Goal: Task Accomplishment & Management: Complete application form

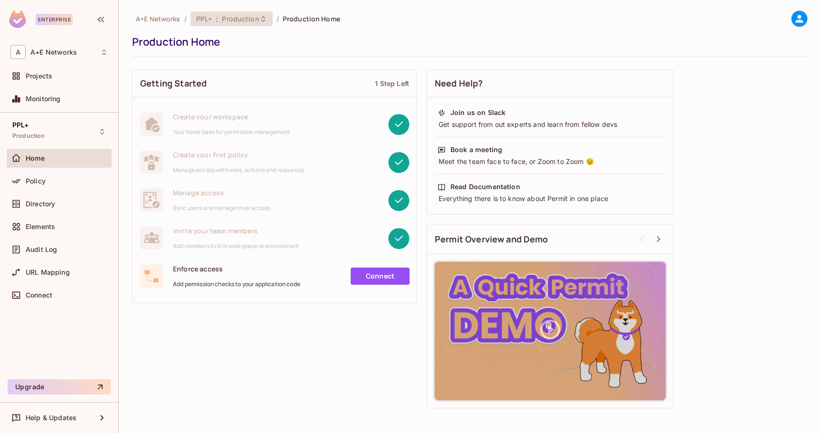
click at [261, 23] on div "PPL+ : Production" at bounding box center [231, 18] width 82 height 15
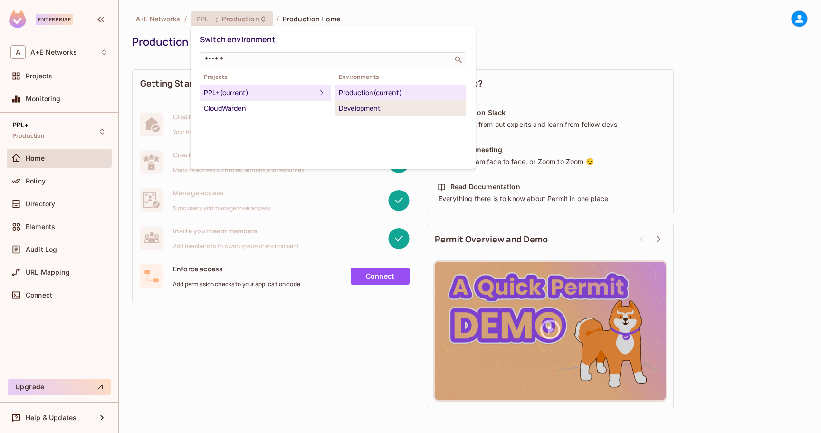
click at [384, 110] on div "Development" at bounding box center [400, 108] width 123 height 11
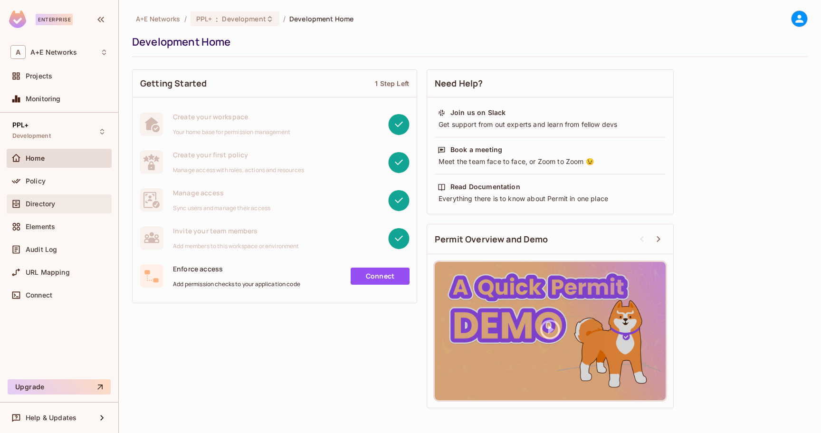
click at [49, 202] on span "Directory" at bounding box center [40, 204] width 29 height 8
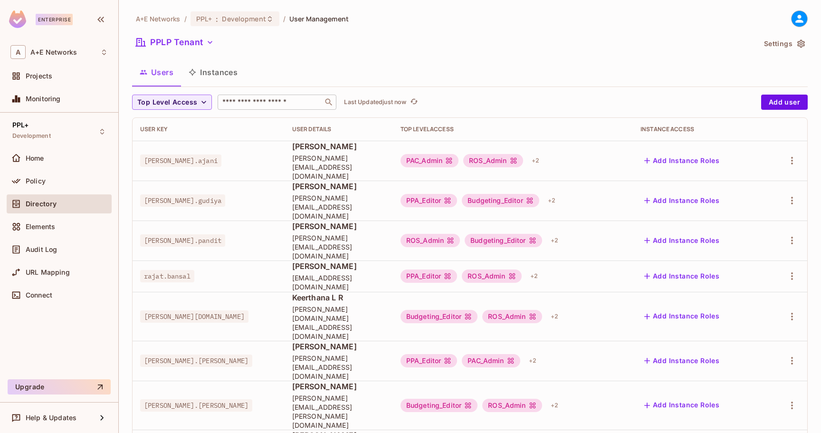
click at [249, 100] on input "text" at bounding box center [270, 101] width 100 height 9
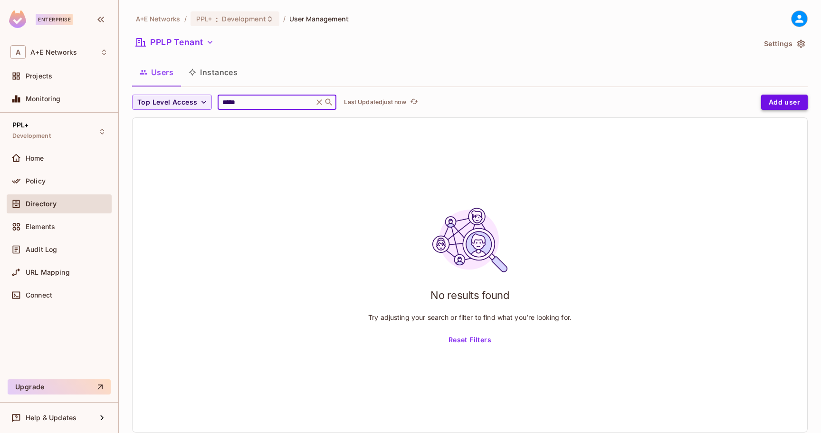
type input "*****"
click at [769, 103] on button "Add user" at bounding box center [784, 102] width 47 height 15
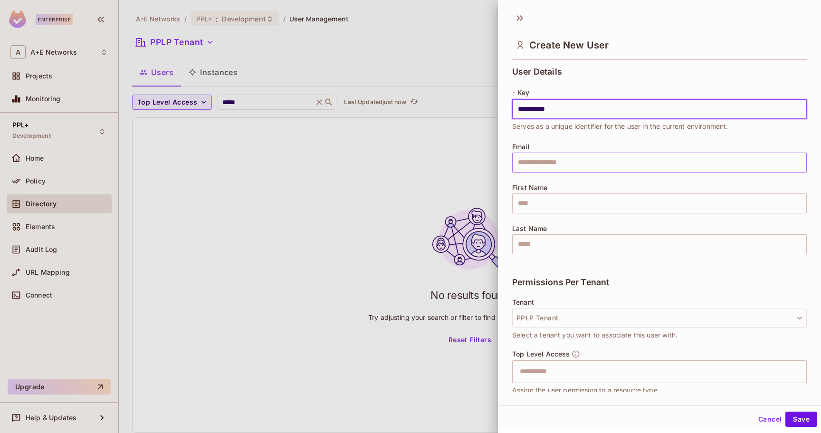
type input "**********"
click at [543, 161] on input "text" at bounding box center [659, 162] width 294 height 20
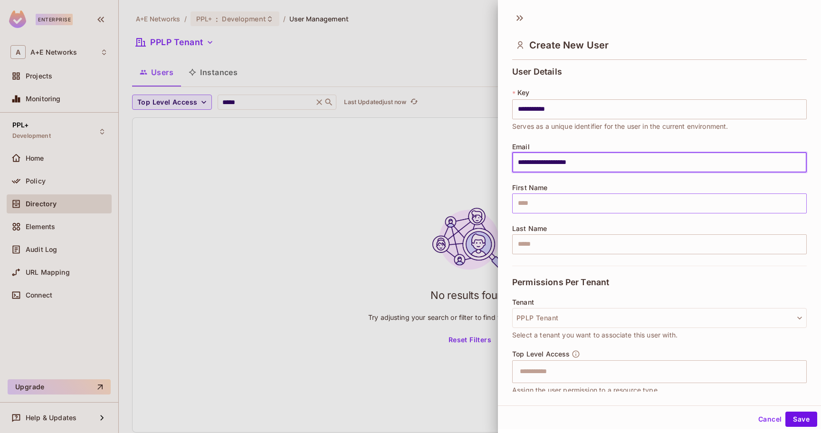
type input "**********"
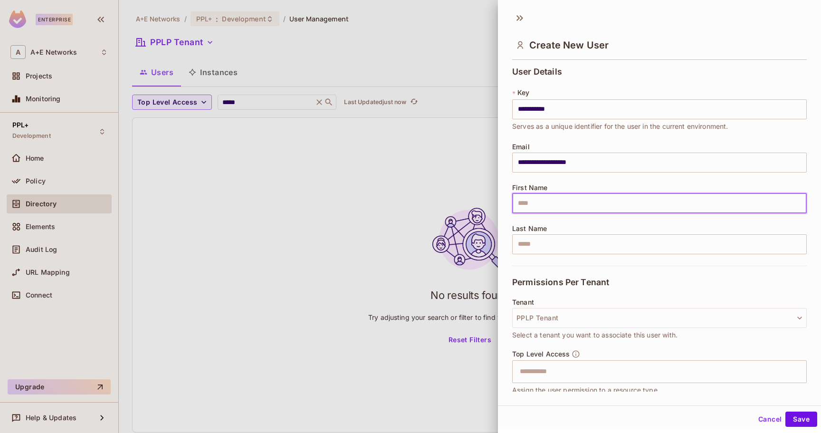
click at [560, 205] on input "text" at bounding box center [659, 203] width 294 height 20
type input "*"
type input "*****"
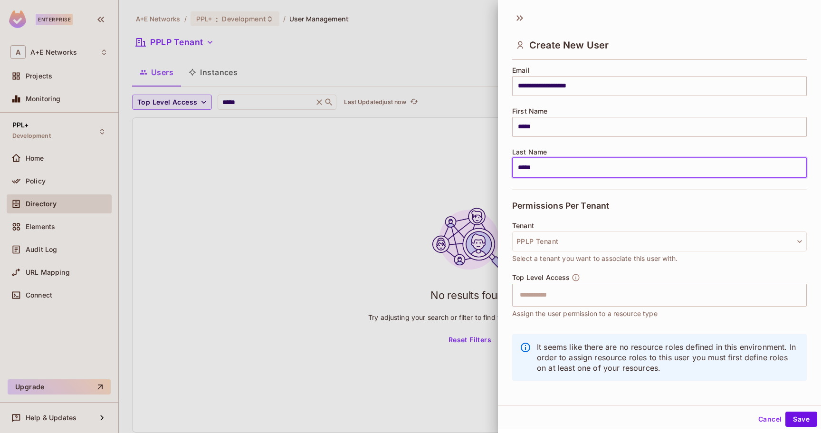
scroll to position [80, 0]
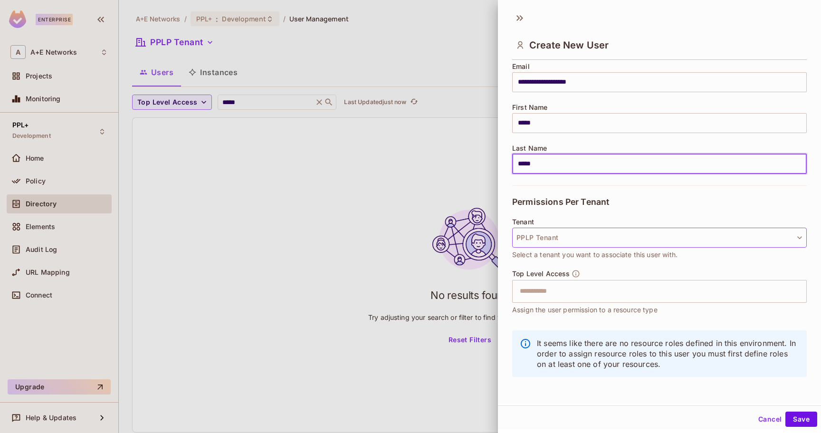
type input "*****"
click at [594, 239] on button "PPLP Tenant" at bounding box center [659, 237] width 294 height 20
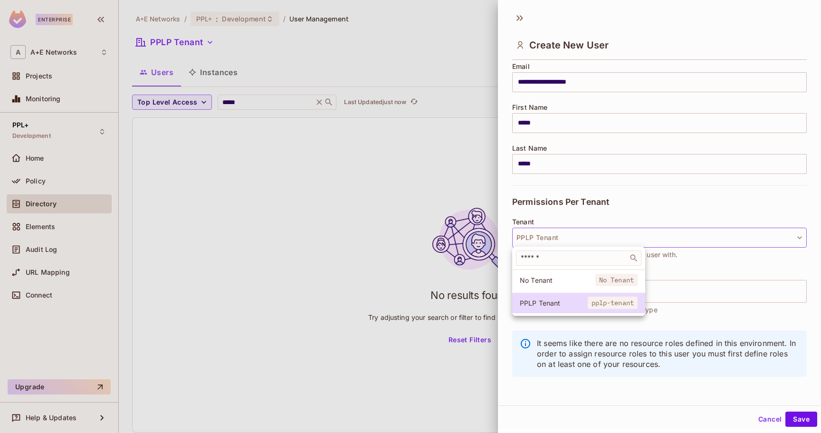
click at [600, 219] on div at bounding box center [410, 216] width 821 height 433
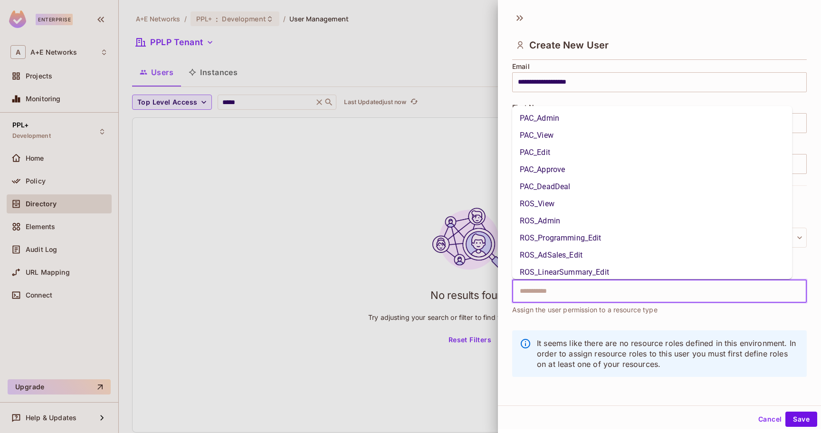
click at [566, 296] on input "text" at bounding box center [651, 291] width 274 height 19
click at [559, 153] on li "PAC_Edit" at bounding box center [652, 152] width 280 height 17
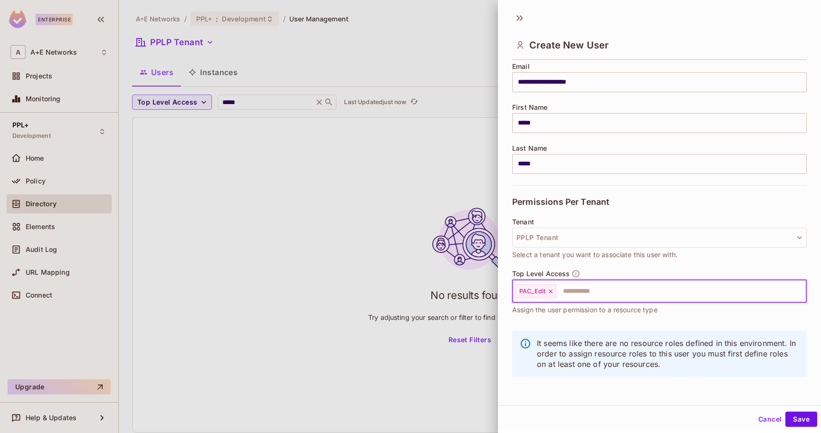
click at [586, 291] on input "text" at bounding box center [672, 291] width 231 height 19
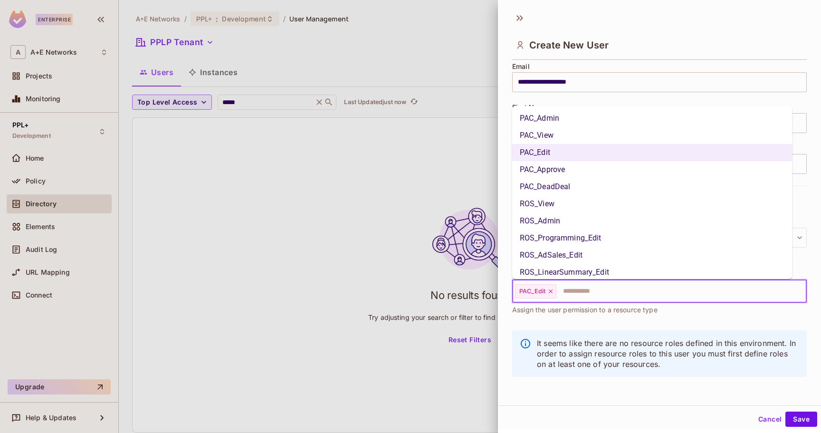
click at [585, 293] on input "text" at bounding box center [672, 291] width 231 height 19
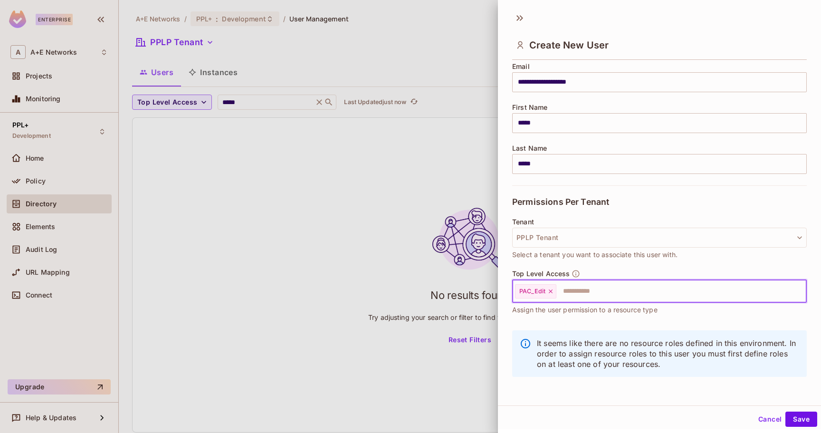
click at [585, 293] on input "text" at bounding box center [672, 291] width 231 height 19
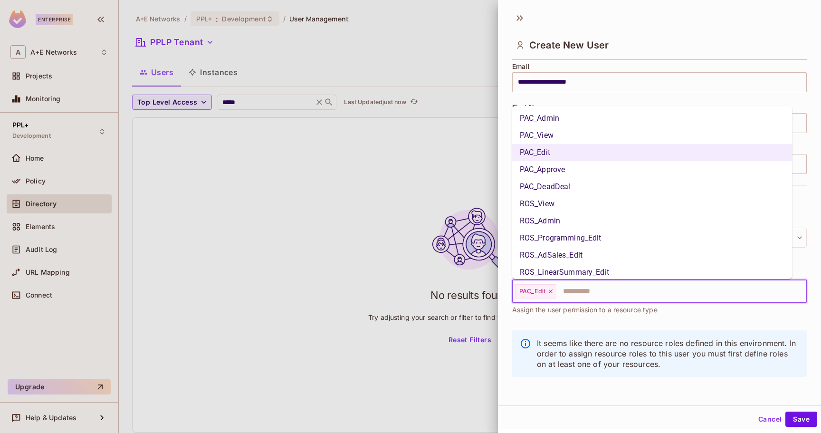
click at [581, 166] on li "PAC_Approve" at bounding box center [652, 169] width 280 height 17
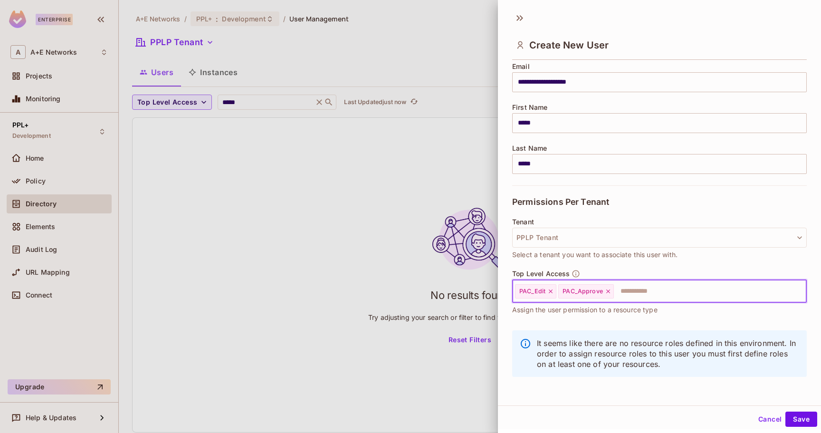
click at [628, 287] on input "text" at bounding box center [701, 291] width 173 height 19
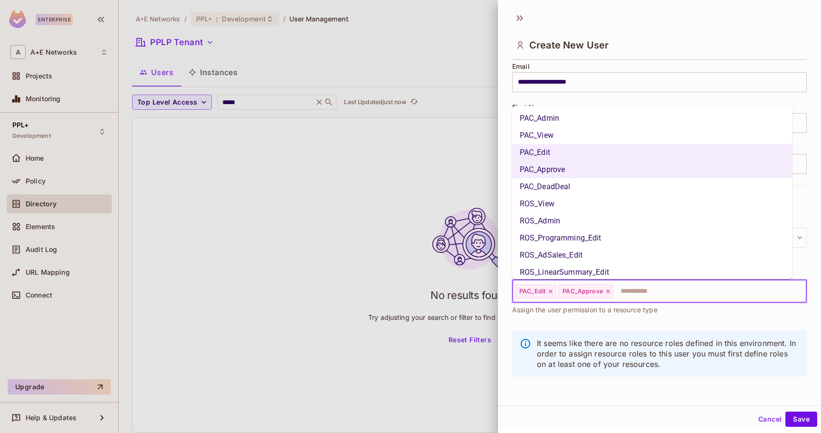
click at [583, 222] on li "ROS_Admin" at bounding box center [652, 220] width 280 height 17
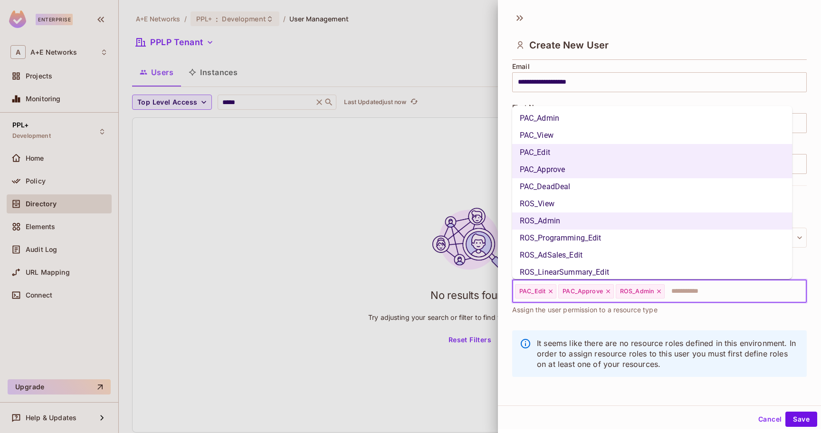
click at [695, 288] on input "text" at bounding box center [726, 291] width 123 height 19
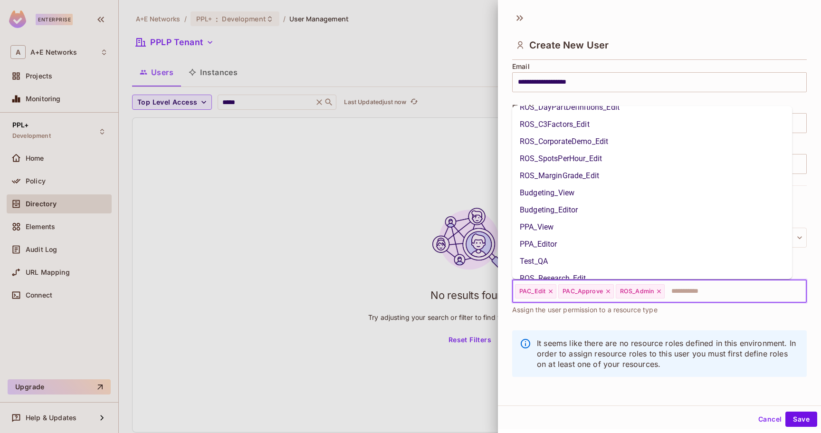
scroll to position [227, 0]
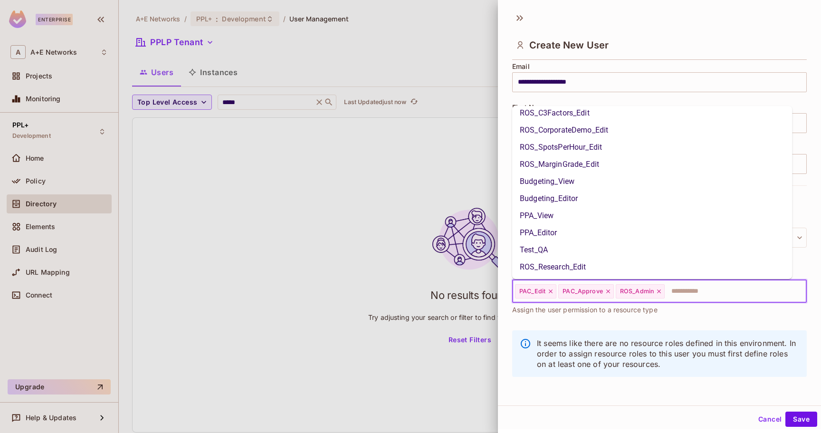
click at [602, 198] on li "Budgeting_Editor" at bounding box center [652, 198] width 280 height 17
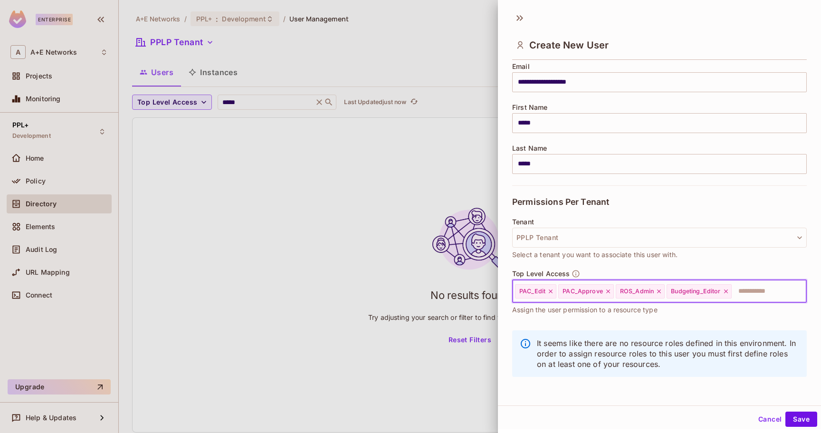
click at [752, 292] on input "text" at bounding box center [760, 291] width 56 height 19
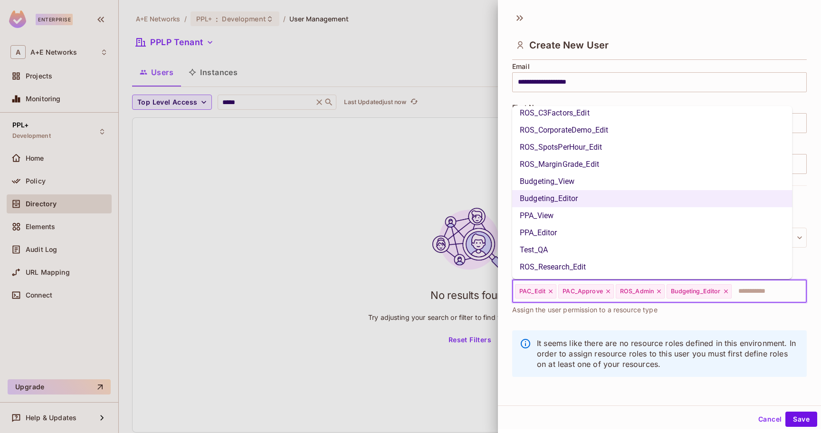
click at [604, 230] on li "PPA_Editor" at bounding box center [652, 232] width 280 height 17
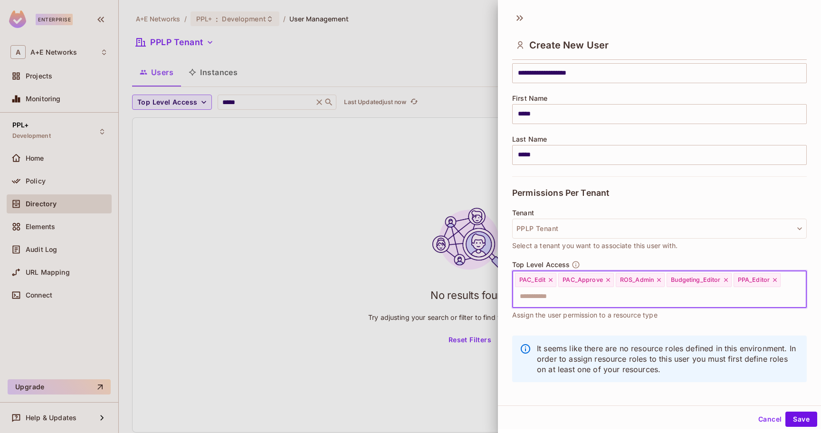
scroll to position [95, 0]
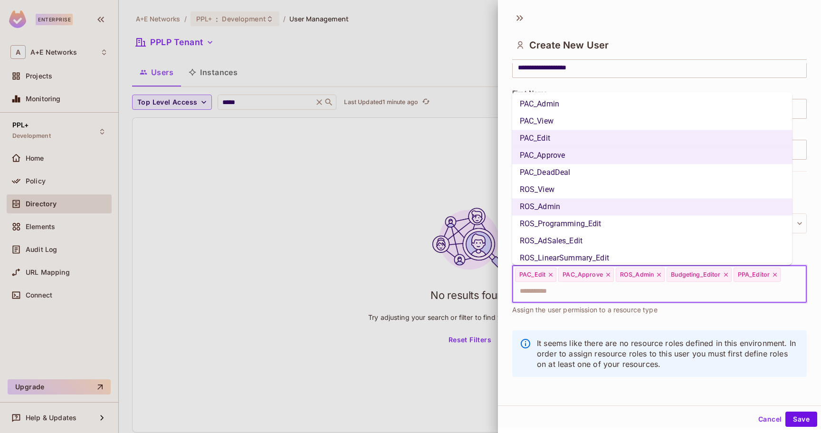
click at [638, 288] on input "text" at bounding box center [651, 291] width 274 height 19
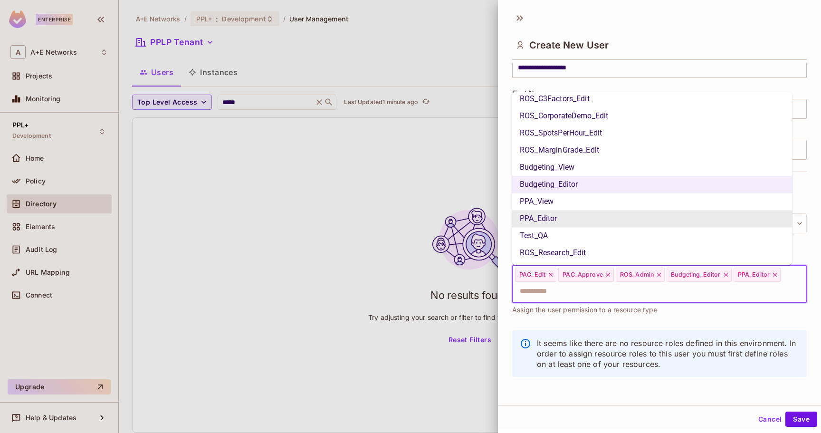
scroll to position [0, 0]
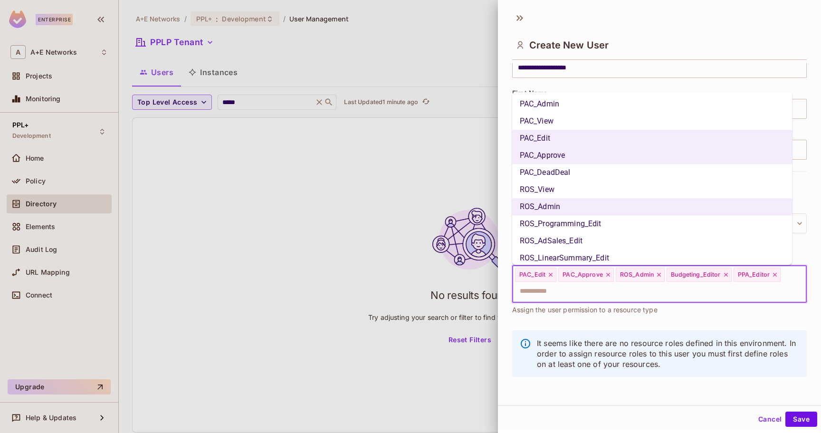
click at [586, 108] on li "PAC_Admin" at bounding box center [652, 103] width 280 height 17
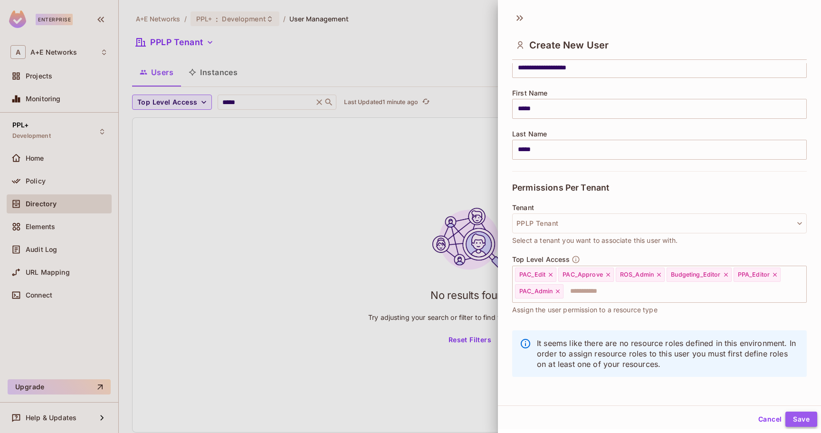
click at [788, 418] on button "Save" at bounding box center [801, 418] width 32 height 15
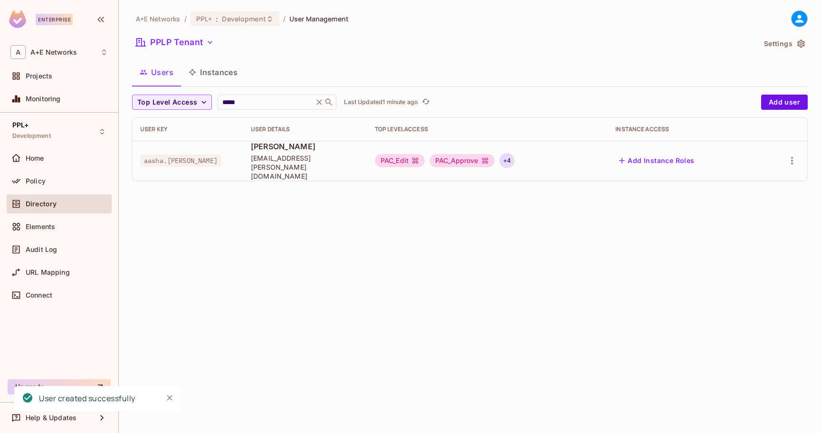
click at [514, 160] on div "+ 4" at bounding box center [506, 160] width 15 height 15
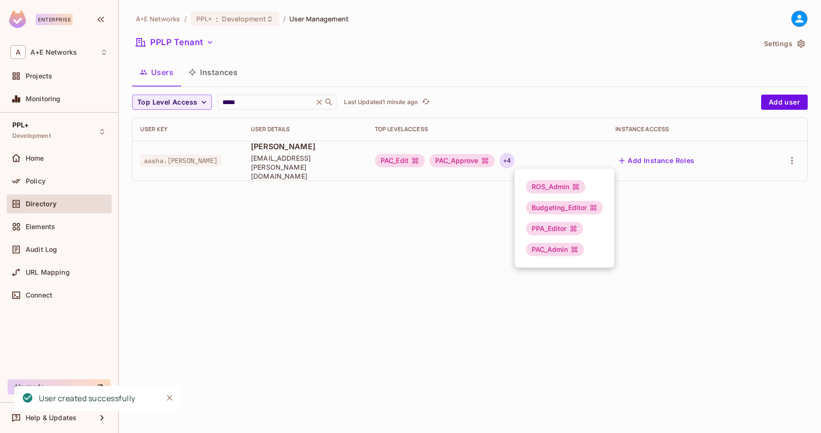
click at [450, 221] on div at bounding box center [410, 216] width 821 height 433
